Goal: Navigation & Orientation: Find specific page/section

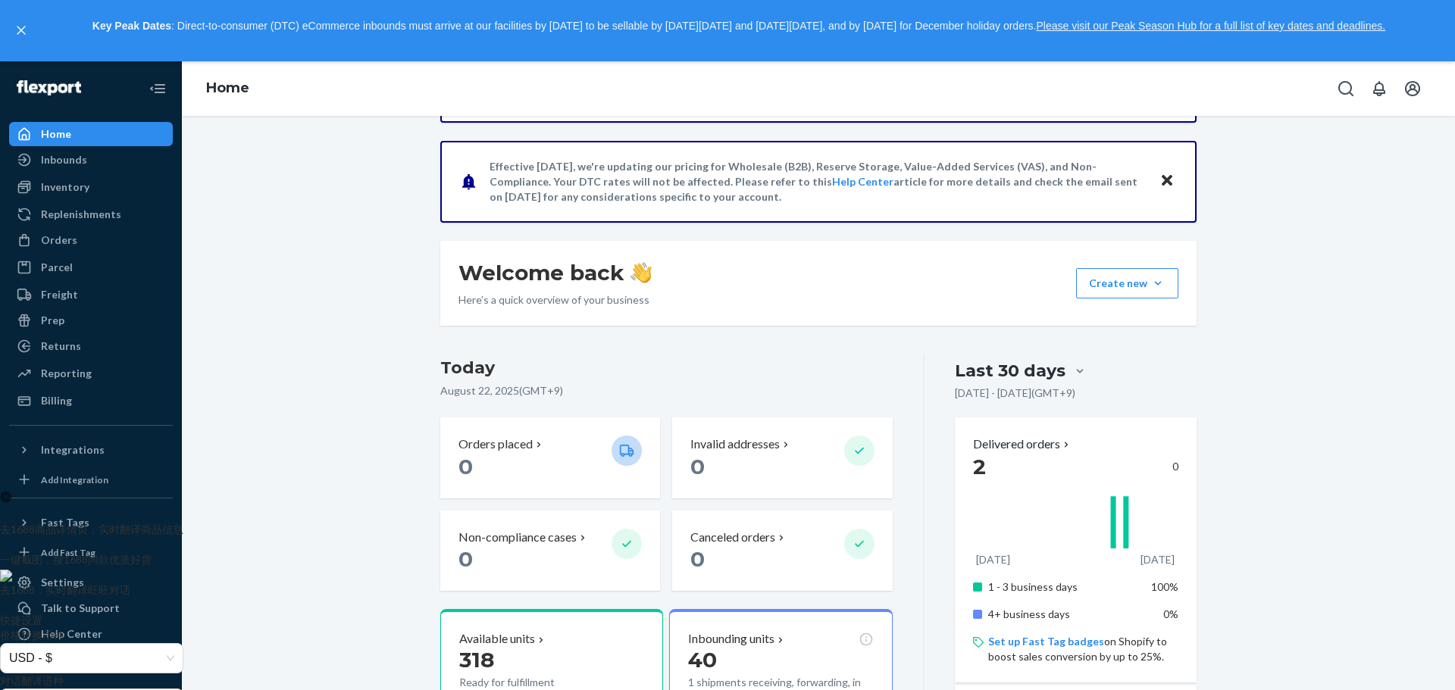
scroll to position [227, 0]
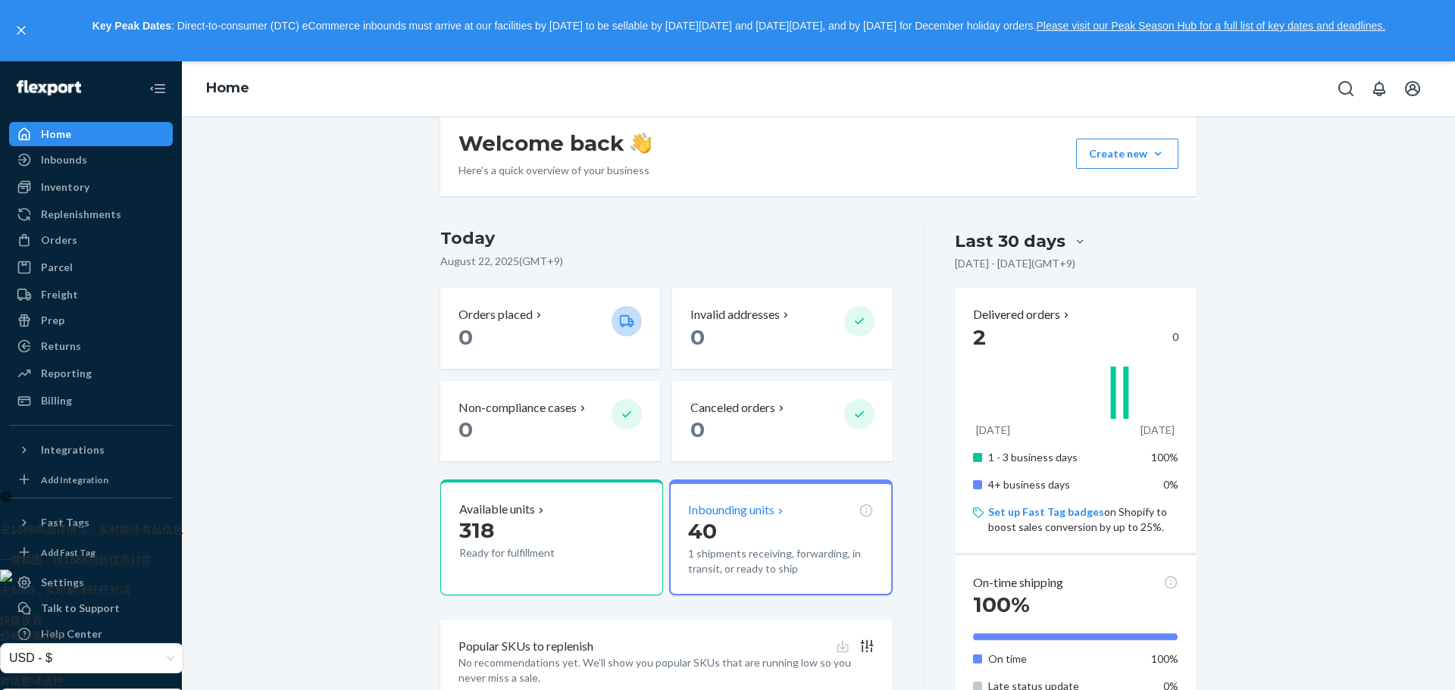
click at [748, 508] on p "Inbounding units" at bounding box center [731, 510] width 86 height 17
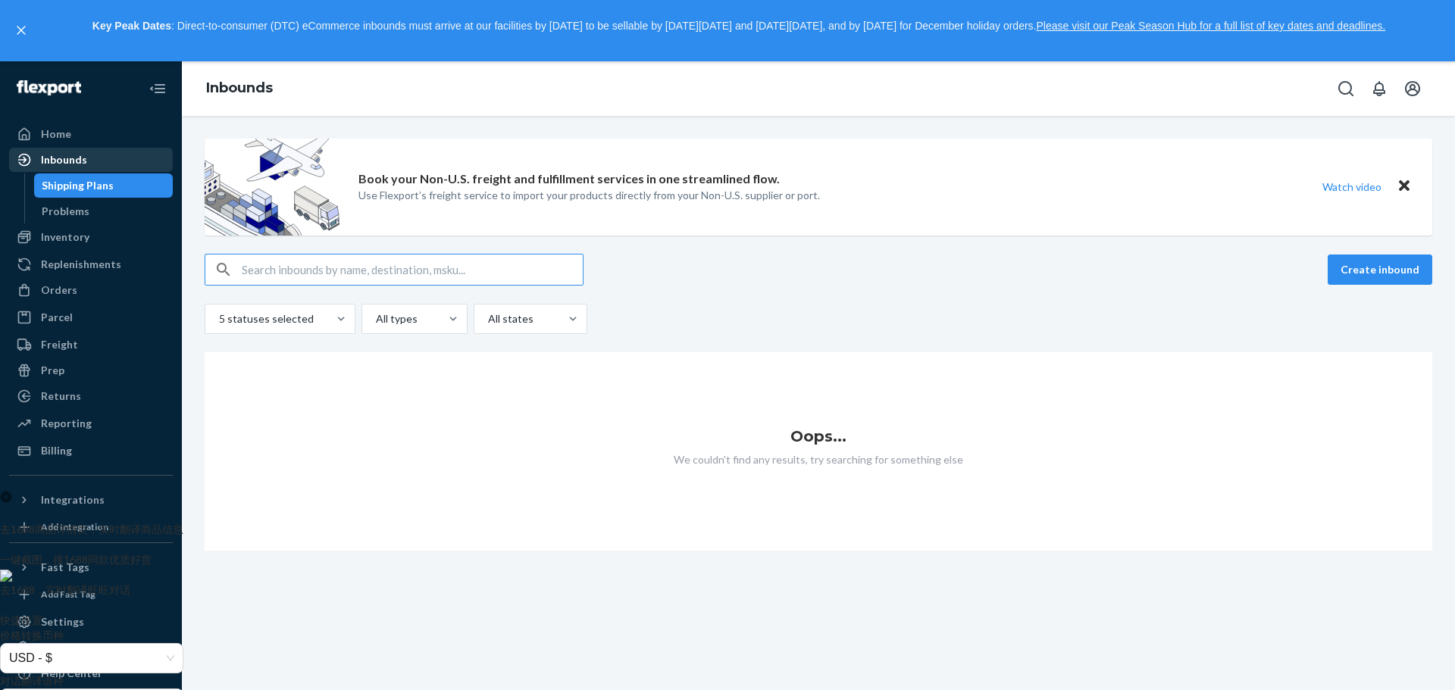
click at [79, 151] on div "Inbounds" at bounding box center [91, 159] width 161 height 21
click at [78, 124] on div "Home" at bounding box center [91, 134] width 161 height 21
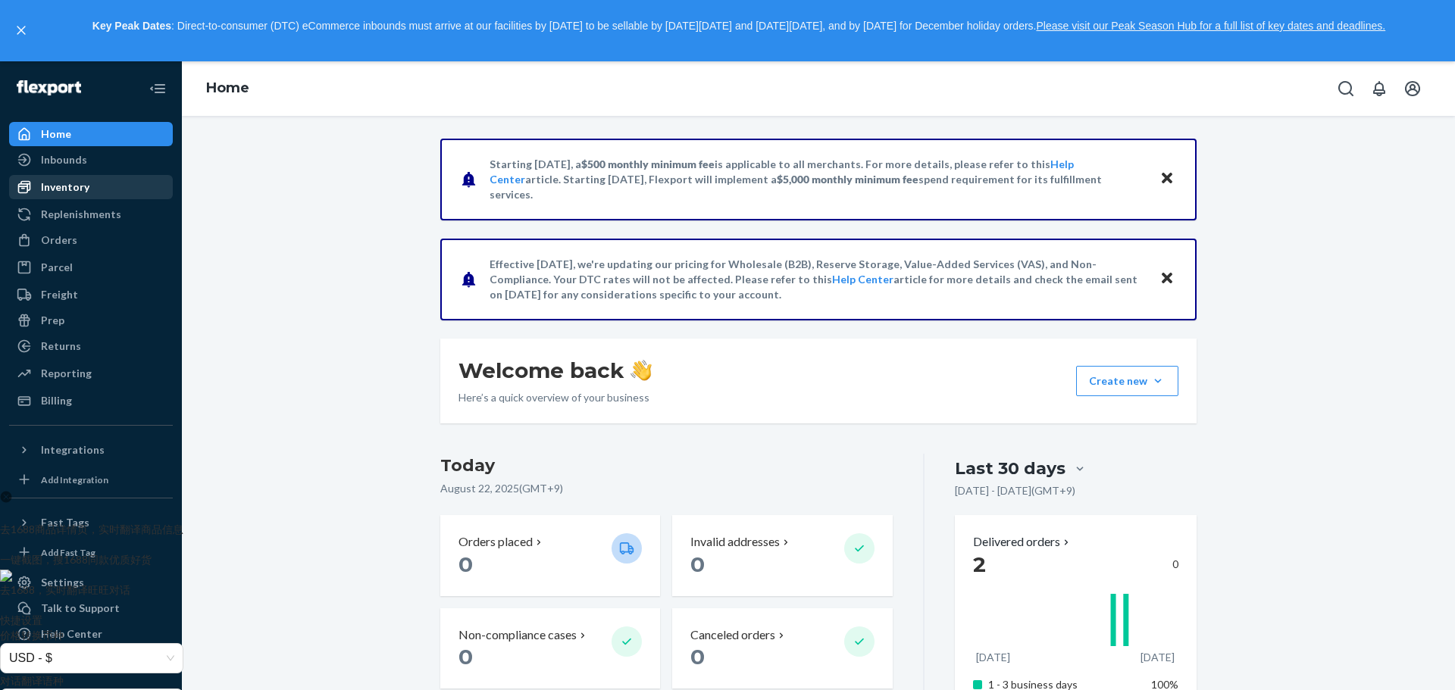
click at [95, 193] on div "Inventory" at bounding box center [91, 187] width 161 height 21
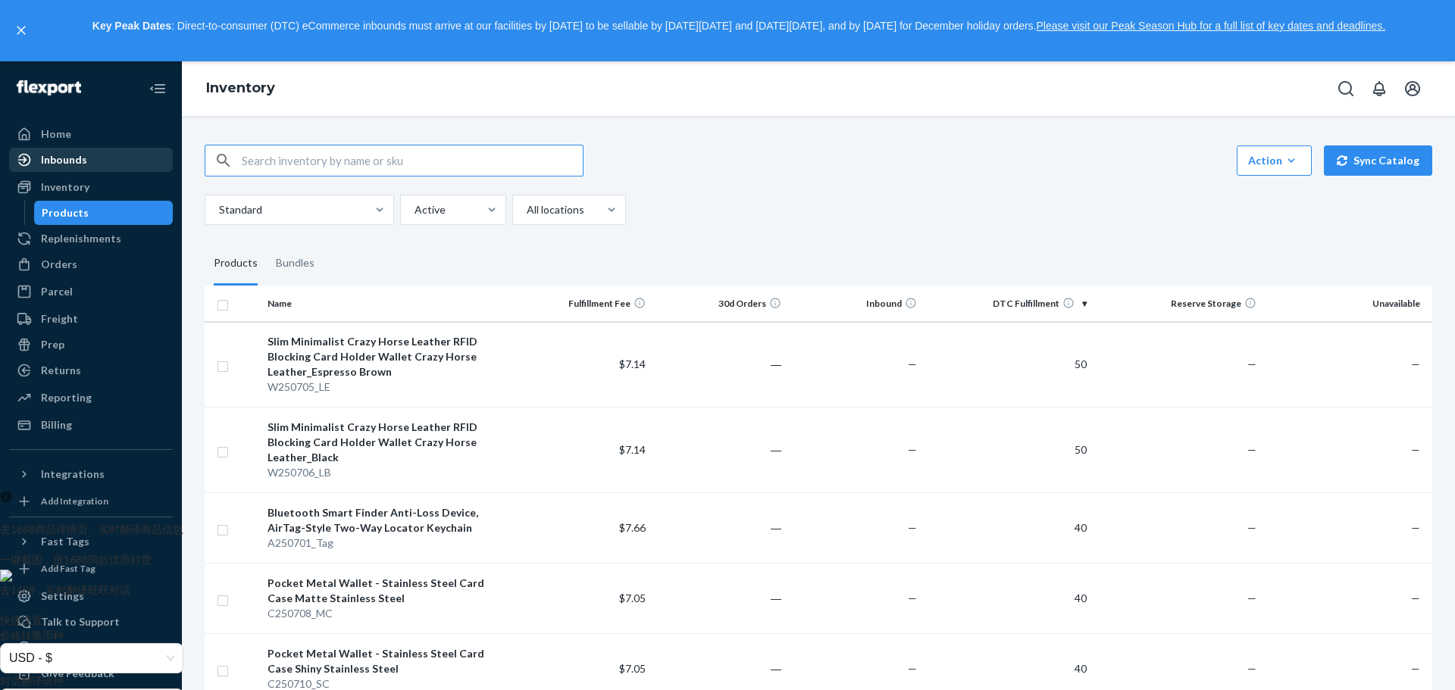
click at [82, 162] on div "Inbounds" at bounding box center [64, 159] width 46 height 15
